Goal: Check status: Check status

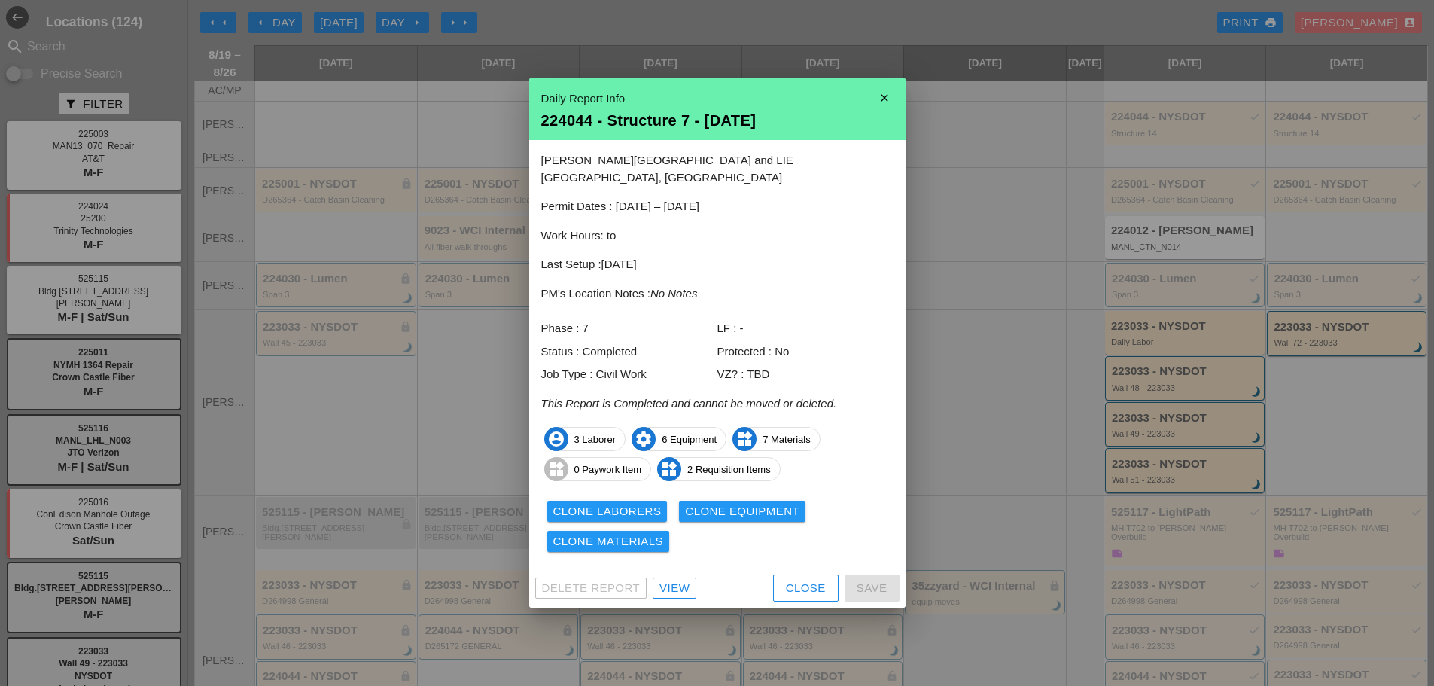
scroll to position [226, 0]
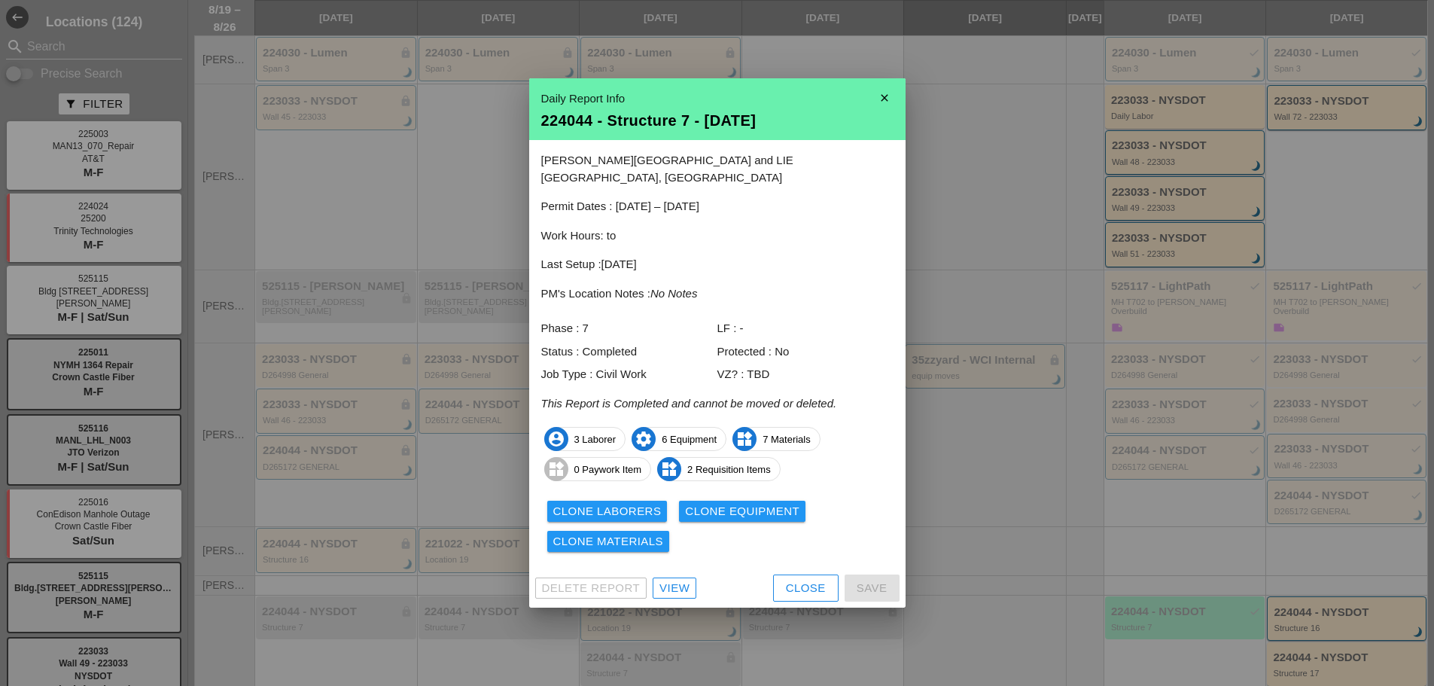
click at [795, 579] on div "Close" at bounding box center [806, 587] width 40 height 17
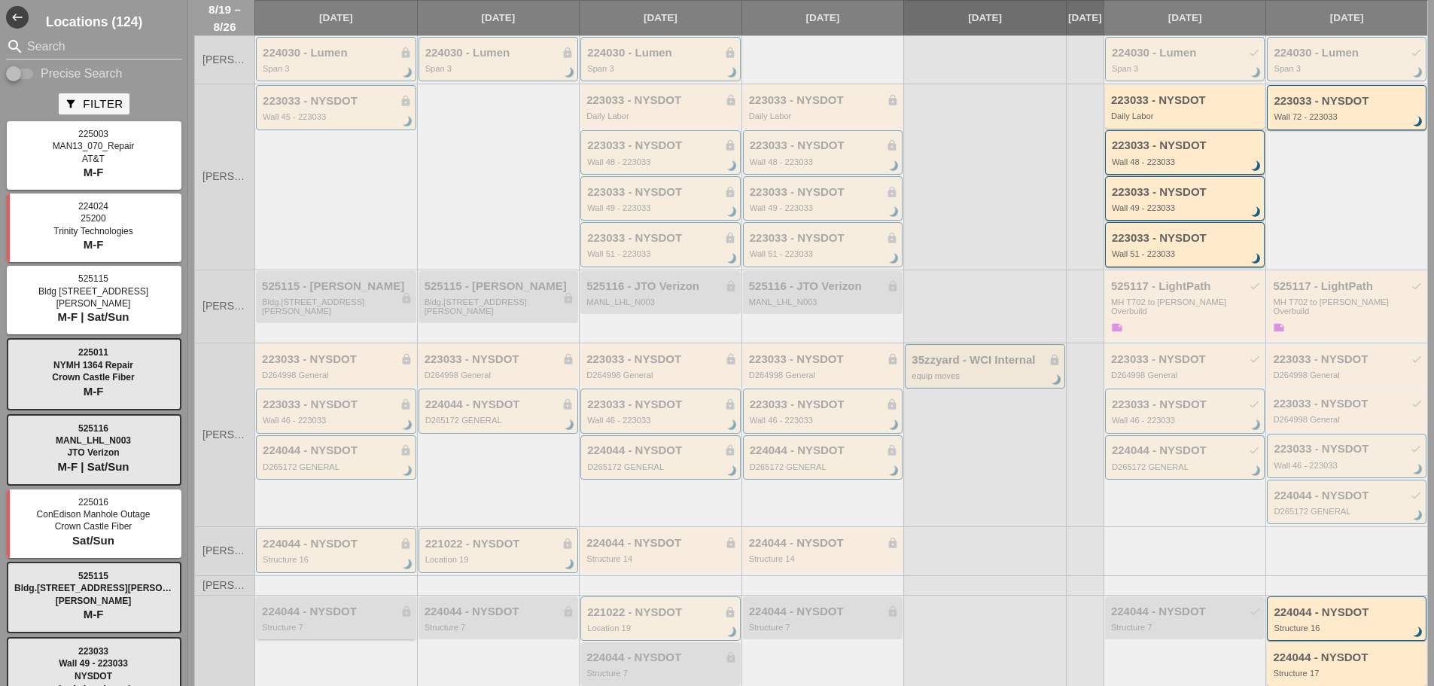
click at [338, 609] on div "224044 - NYSDOT lock" at bounding box center [337, 611] width 151 height 13
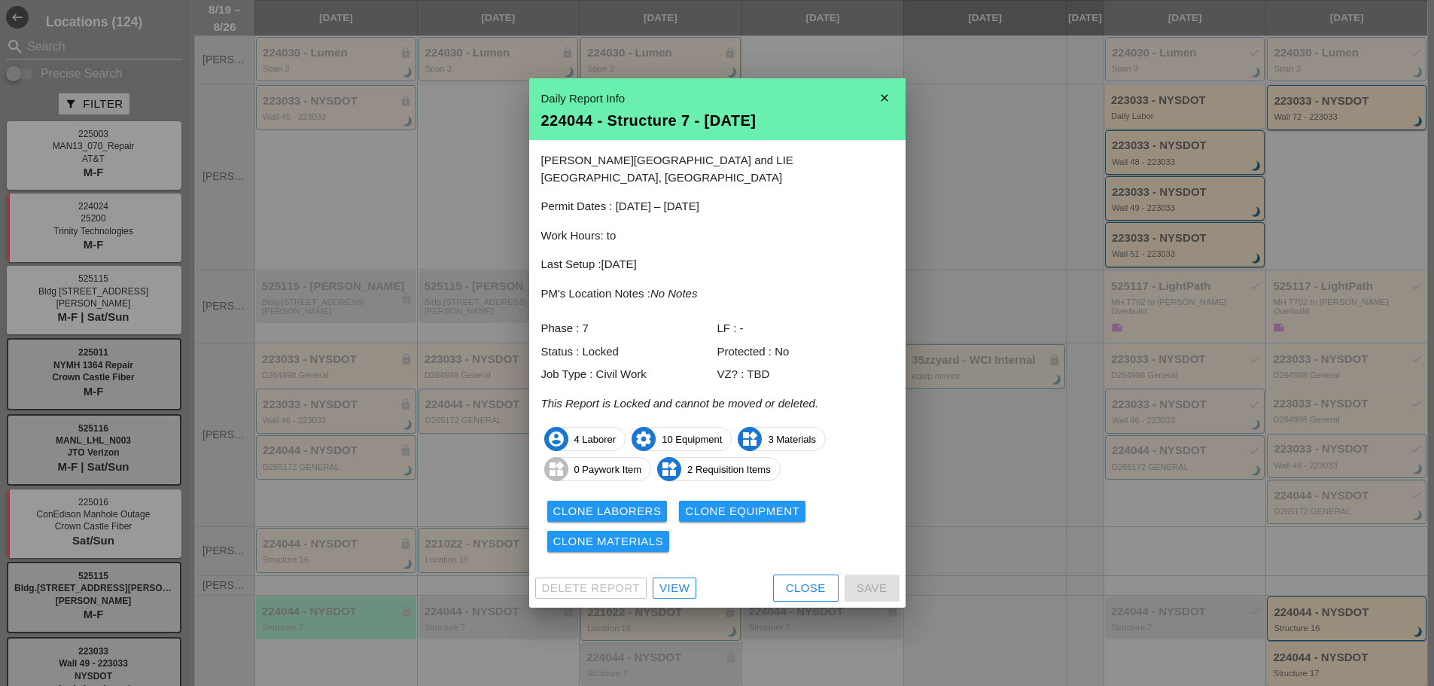
click at [779, 586] on button "Close" at bounding box center [805, 587] width 65 height 27
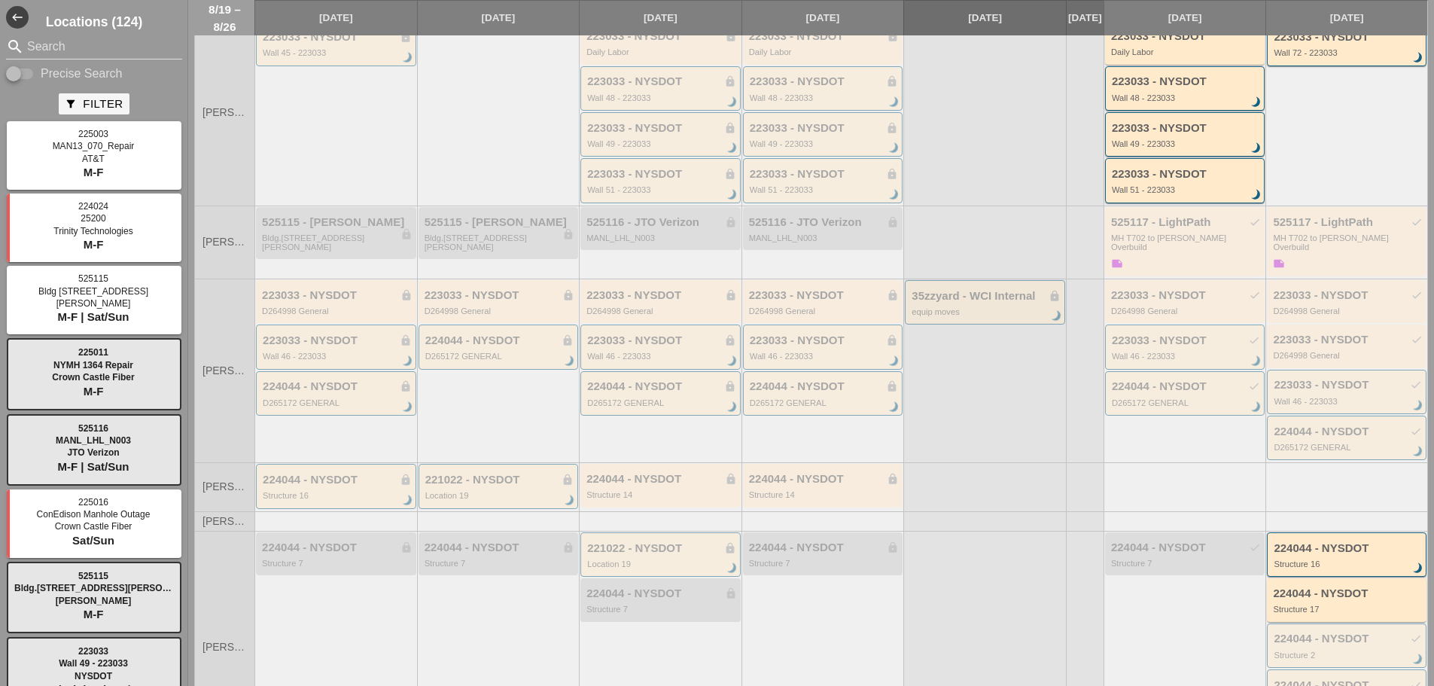
scroll to position [376, 0]
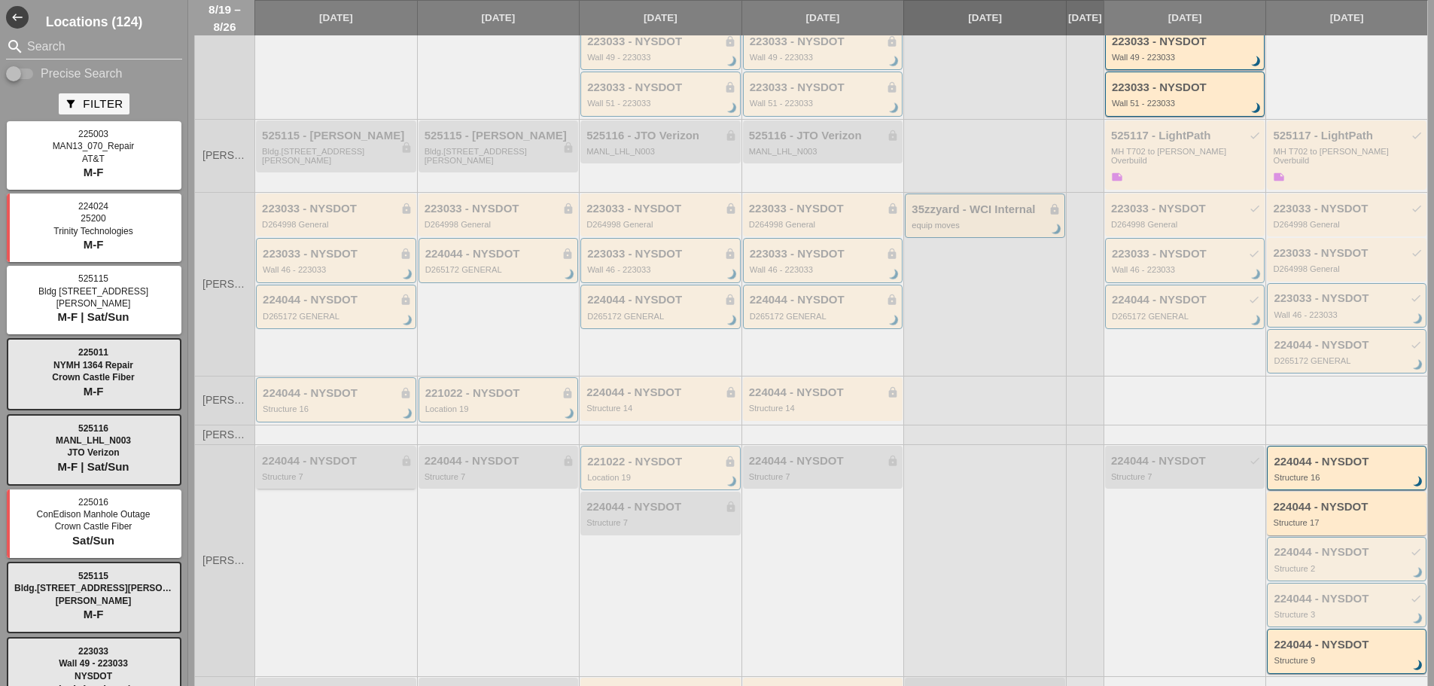
click at [385, 481] on div "Structure 7" at bounding box center [337, 476] width 151 height 9
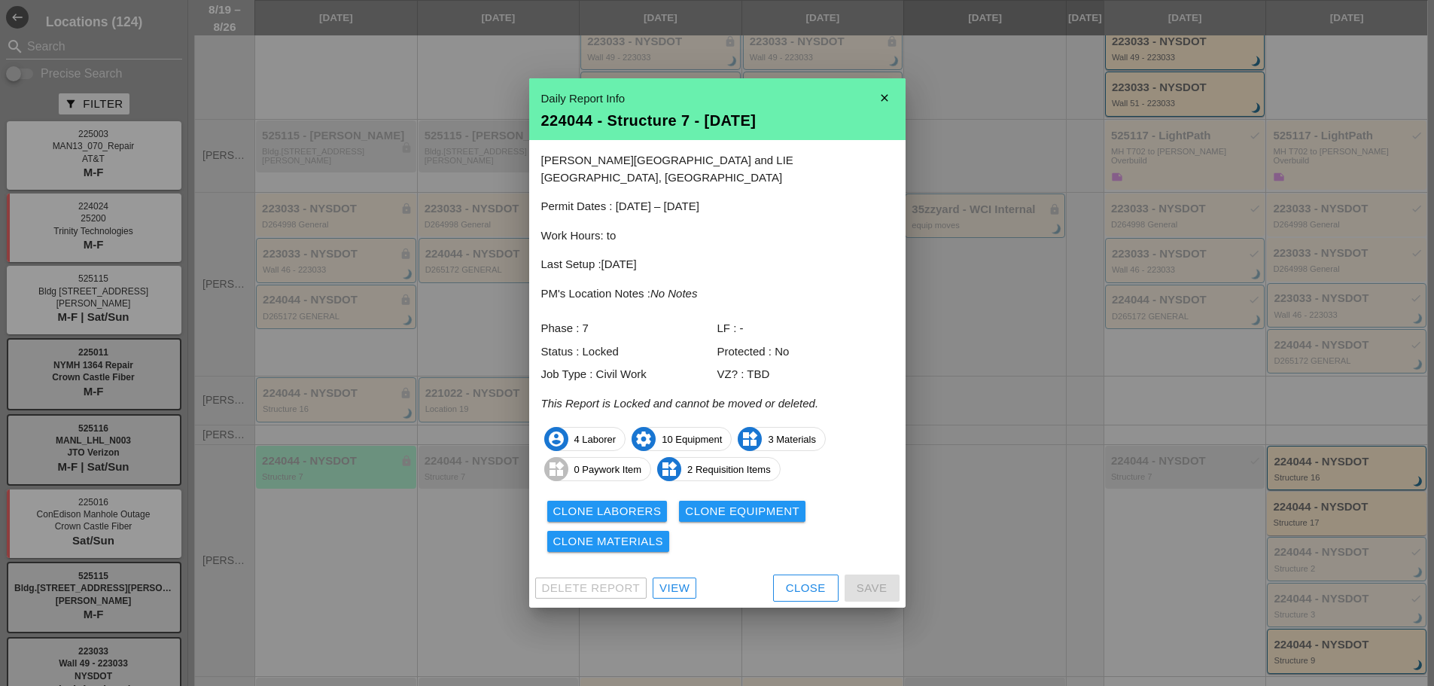
click at [810, 579] on div "Close" at bounding box center [806, 587] width 40 height 17
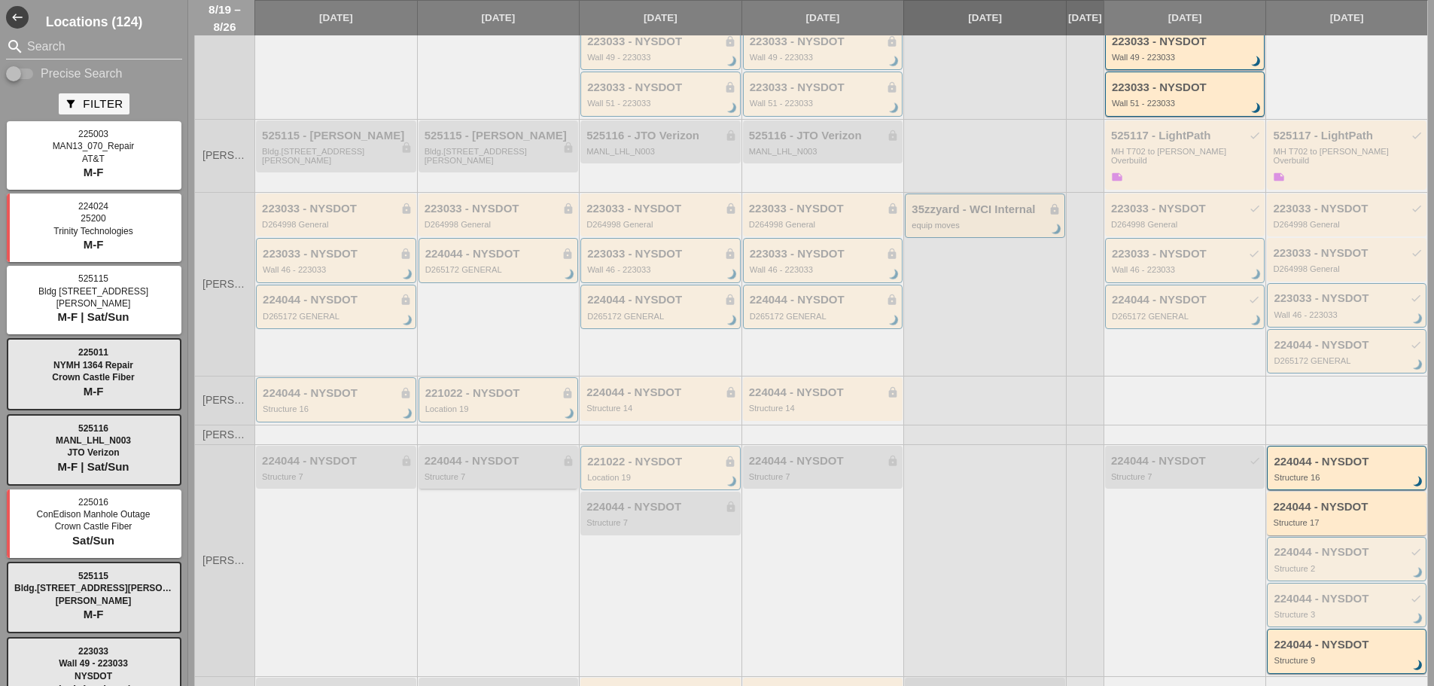
click at [491, 452] on div "224044 - NYSDOT lock Structure 7" at bounding box center [498, 467] width 160 height 43
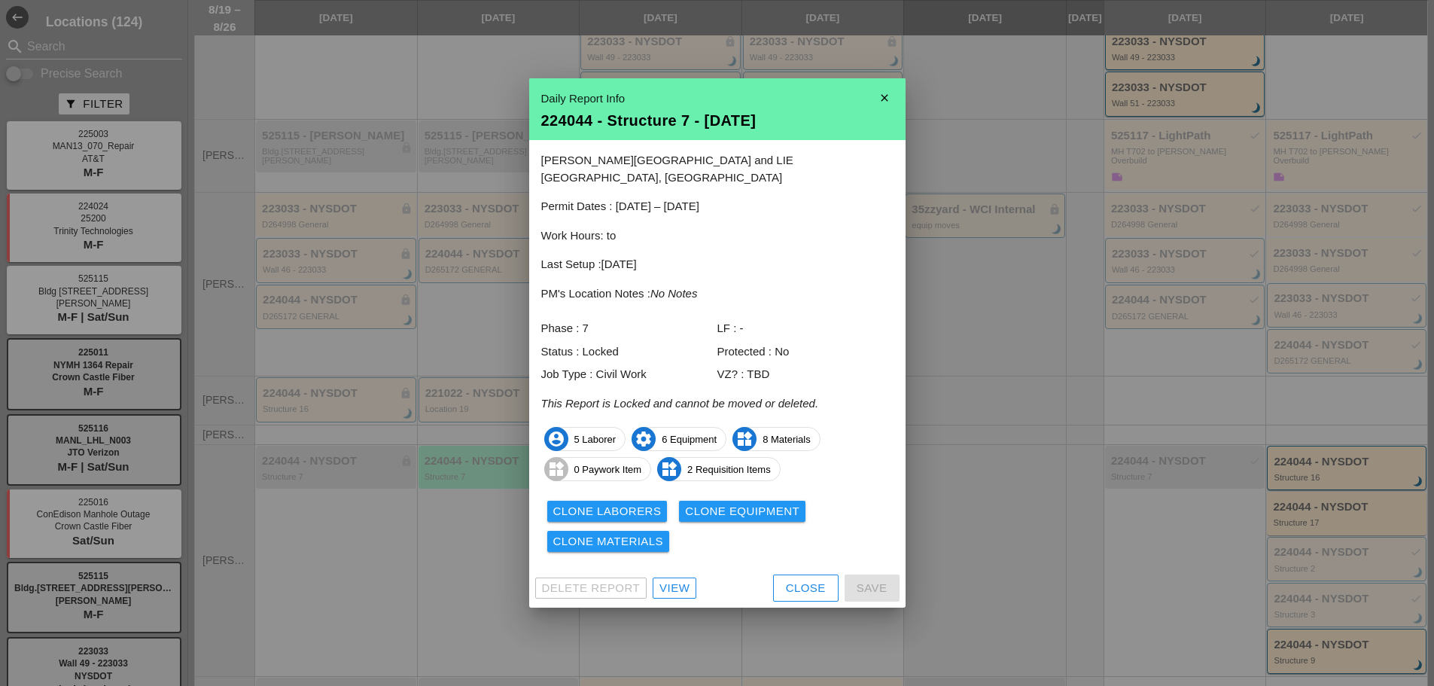
click at [824, 582] on div "Close" at bounding box center [806, 587] width 40 height 17
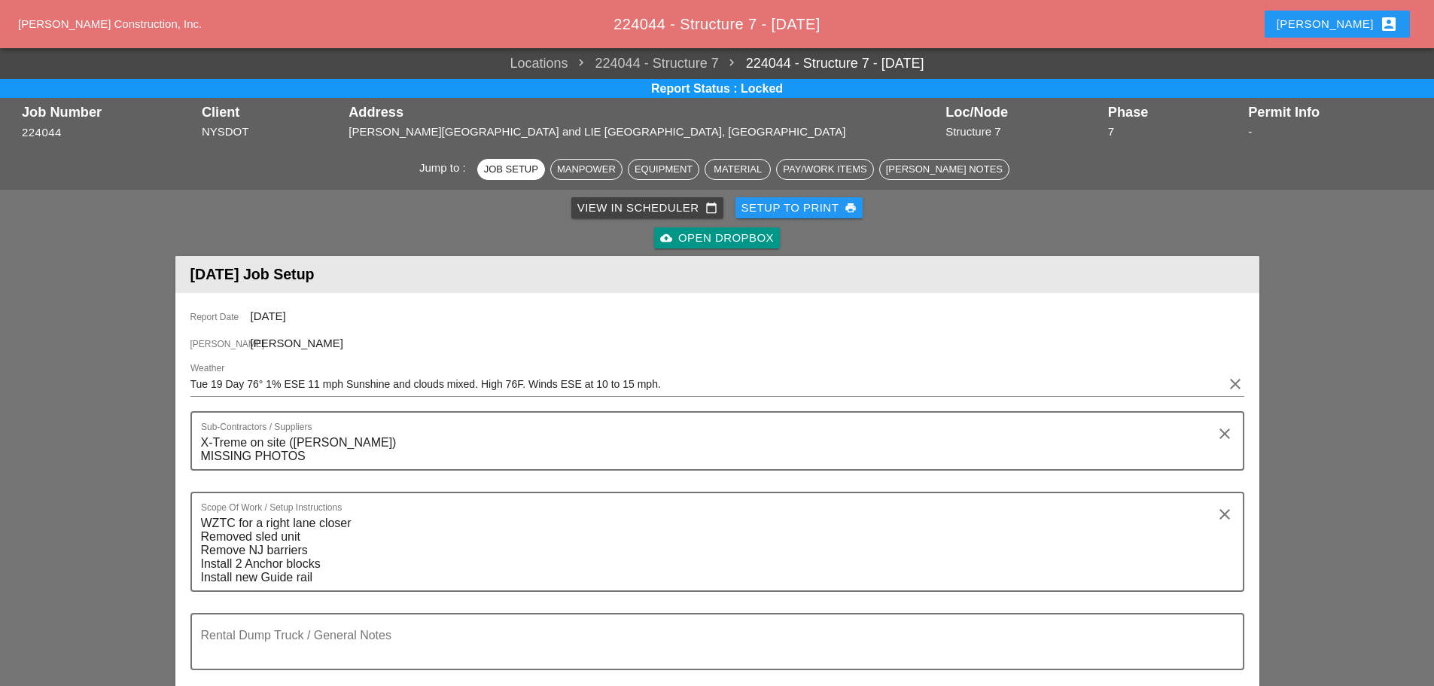
scroll to position [75, 0]
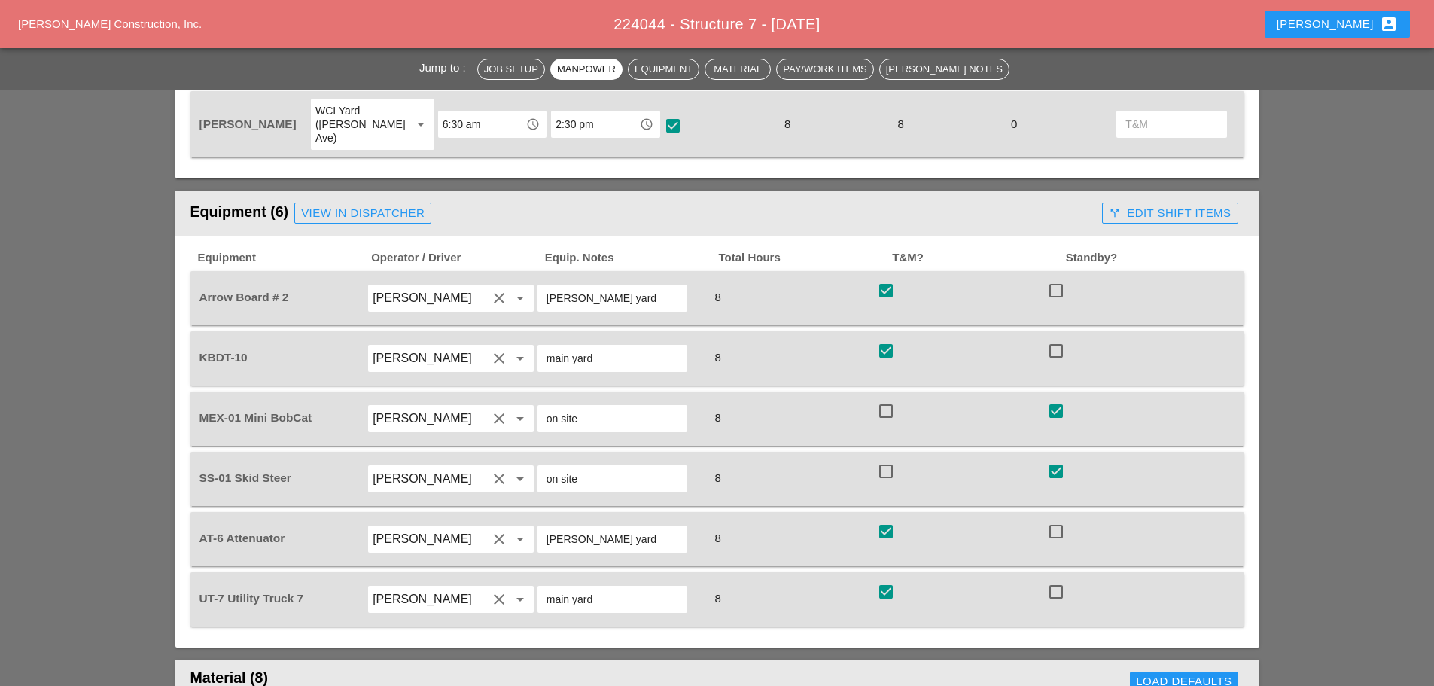
scroll to position [1204, 0]
